Goal: Book appointment/travel/reservation

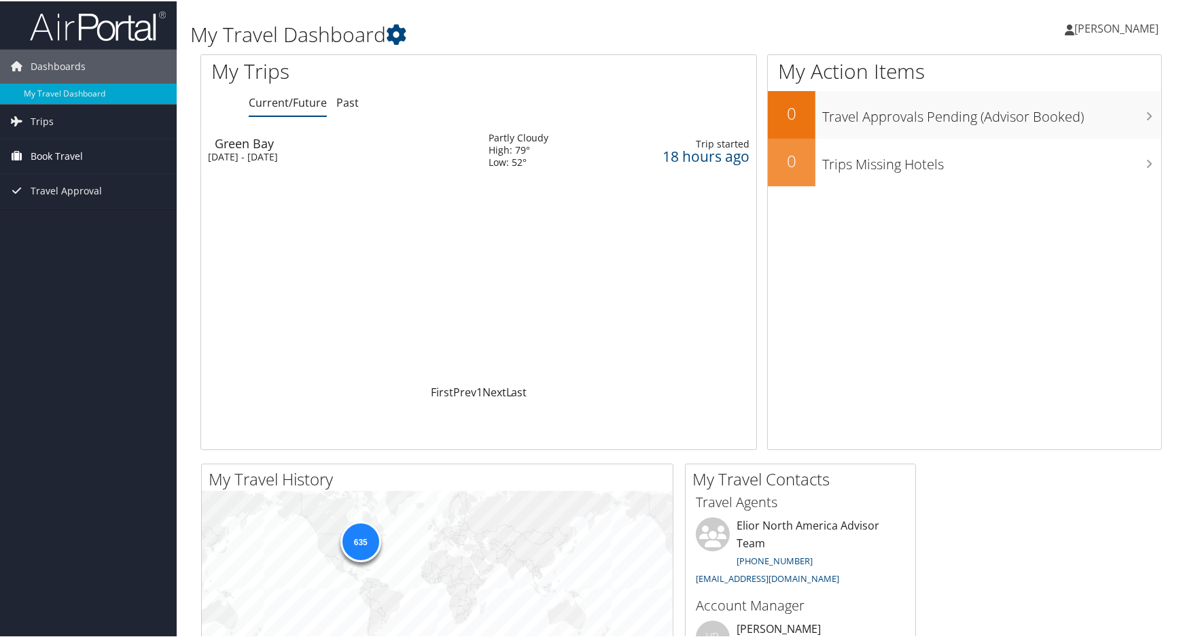
click at [55, 147] on span "Book Travel" at bounding box center [57, 155] width 52 height 34
click at [64, 219] on link "Book/Manage Online Trips" at bounding box center [88, 223] width 177 height 20
